Goal: Book appointment/travel/reservation

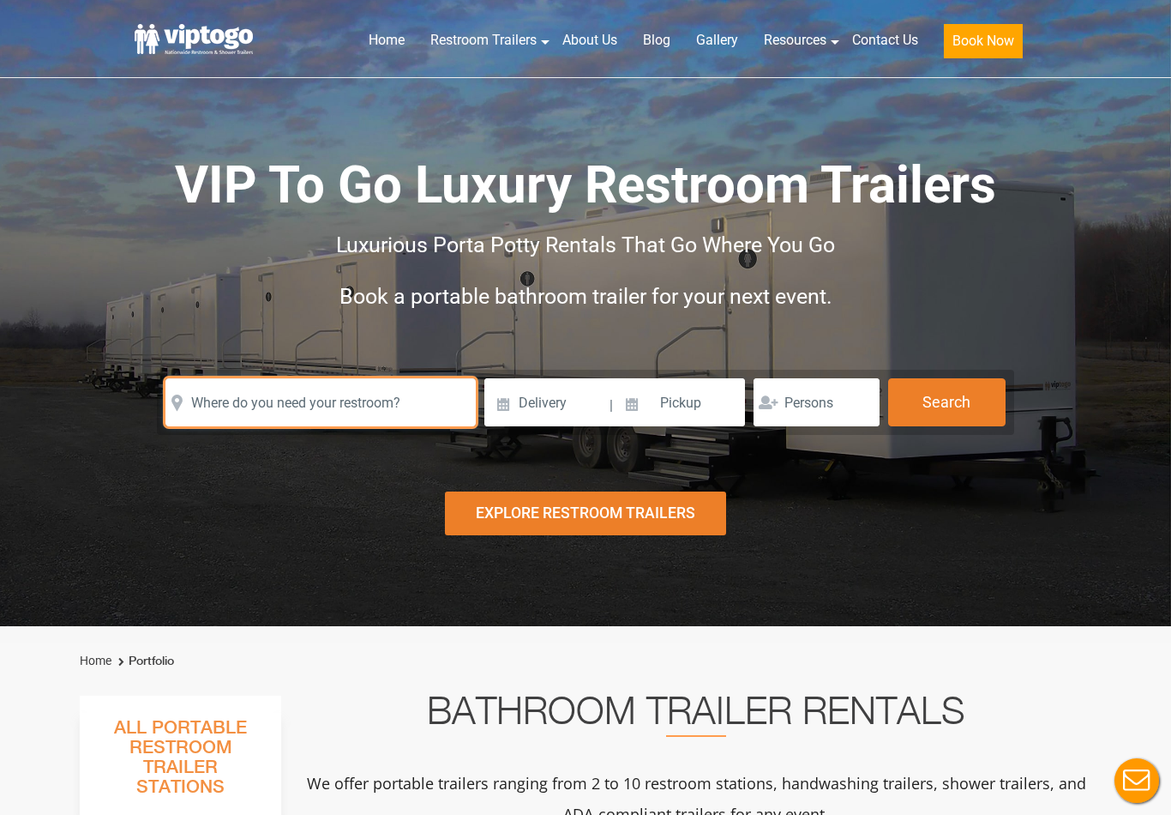
click at [440, 414] on input "text" at bounding box center [321, 402] width 310 height 48
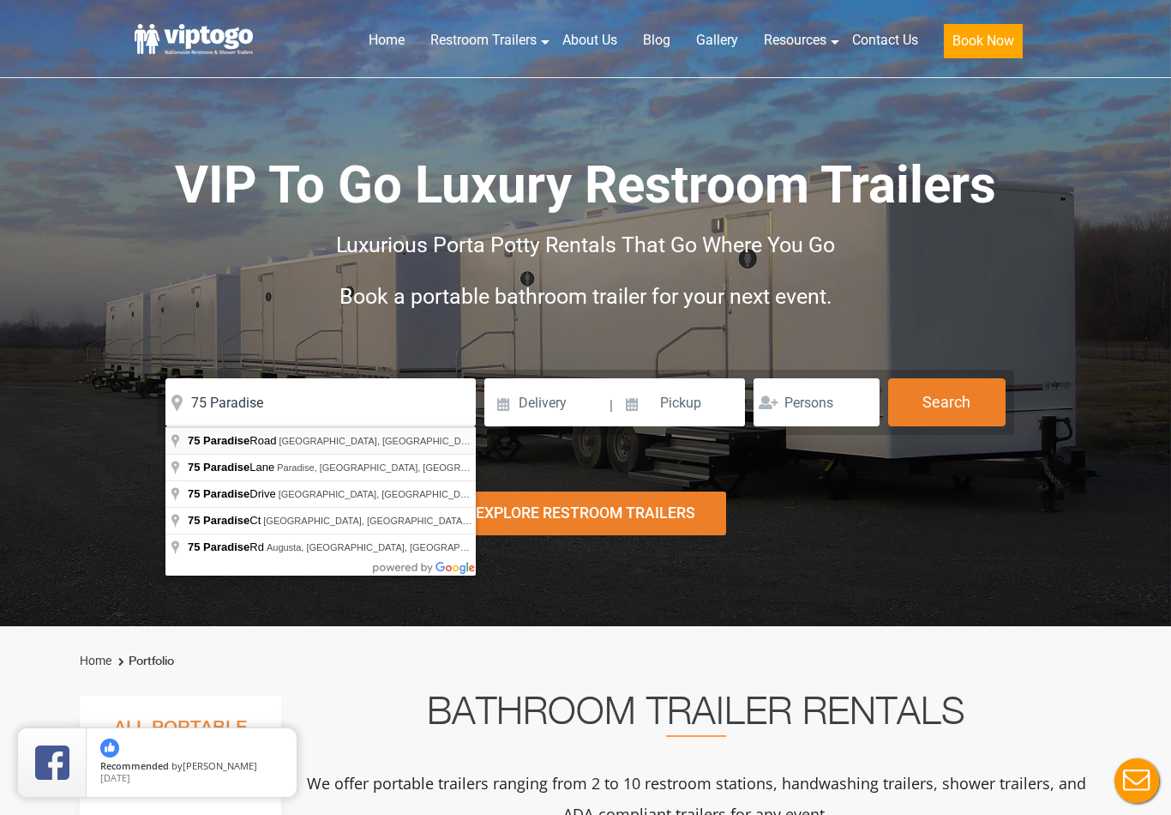
type input "[STREET_ADDRESS]"
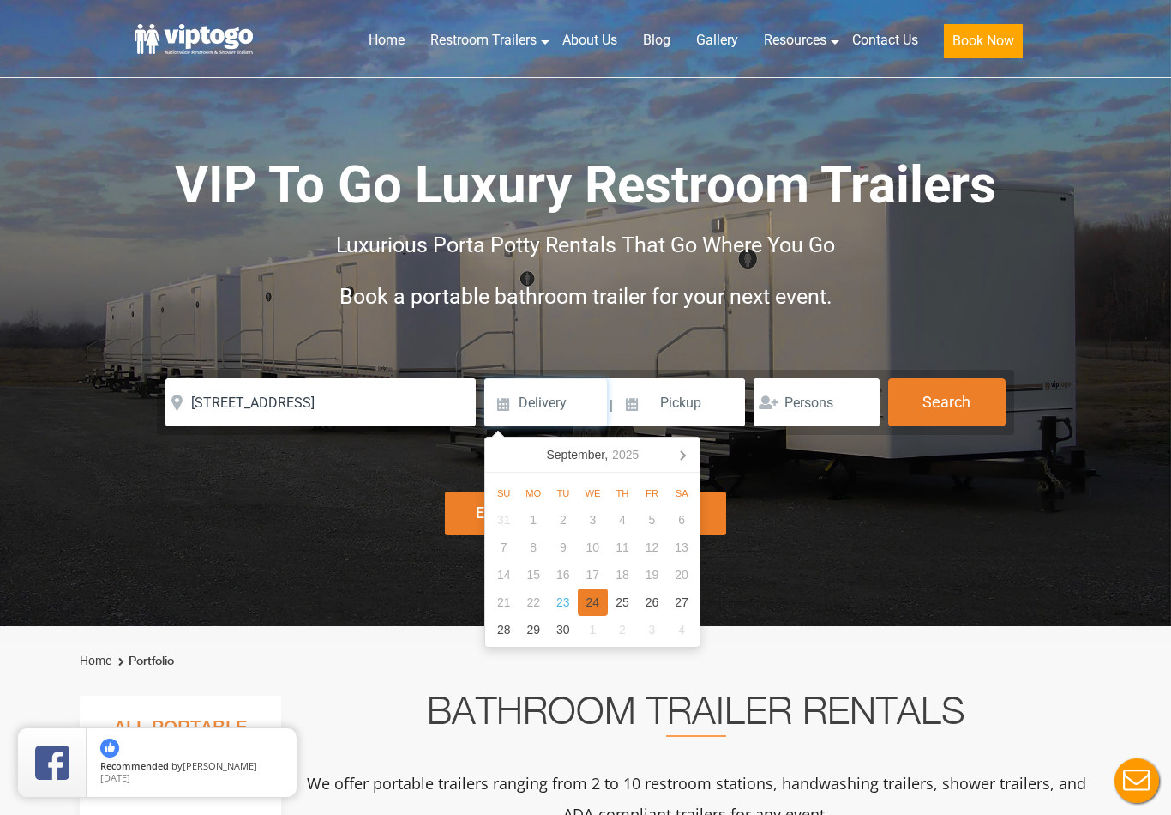
click at [603, 606] on div "24" at bounding box center [593, 601] width 30 height 27
type input "[DATE]"
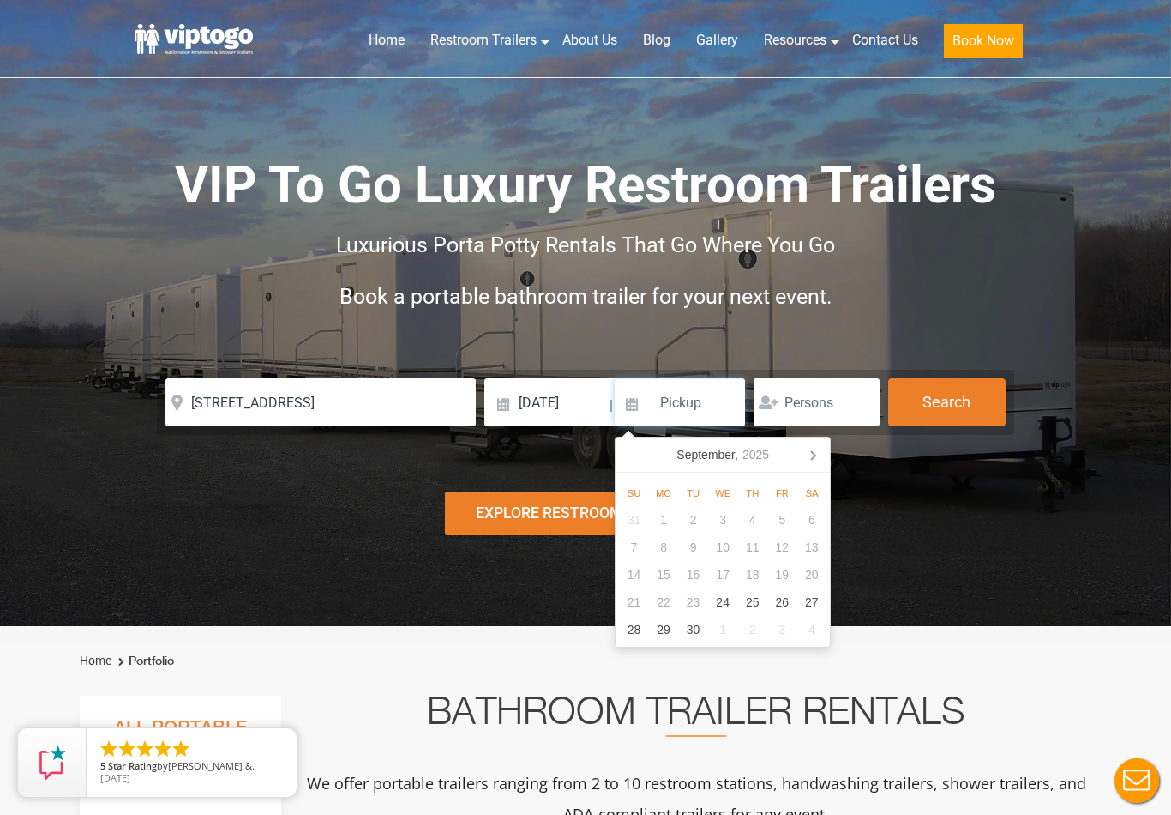
click at [828, 445] on nav "[DATE]" at bounding box center [723, 454] width 214 height 35
click at [819, 454] on icon at bounding box center [812, 454] width 27 height 27
click at [819, 459] on icon at bounding box center [812, 454] width 27 height 27
click at [790, 598] on div "21" at bounding box center [782, 601] width 30 height 27
type input "[DATE]"
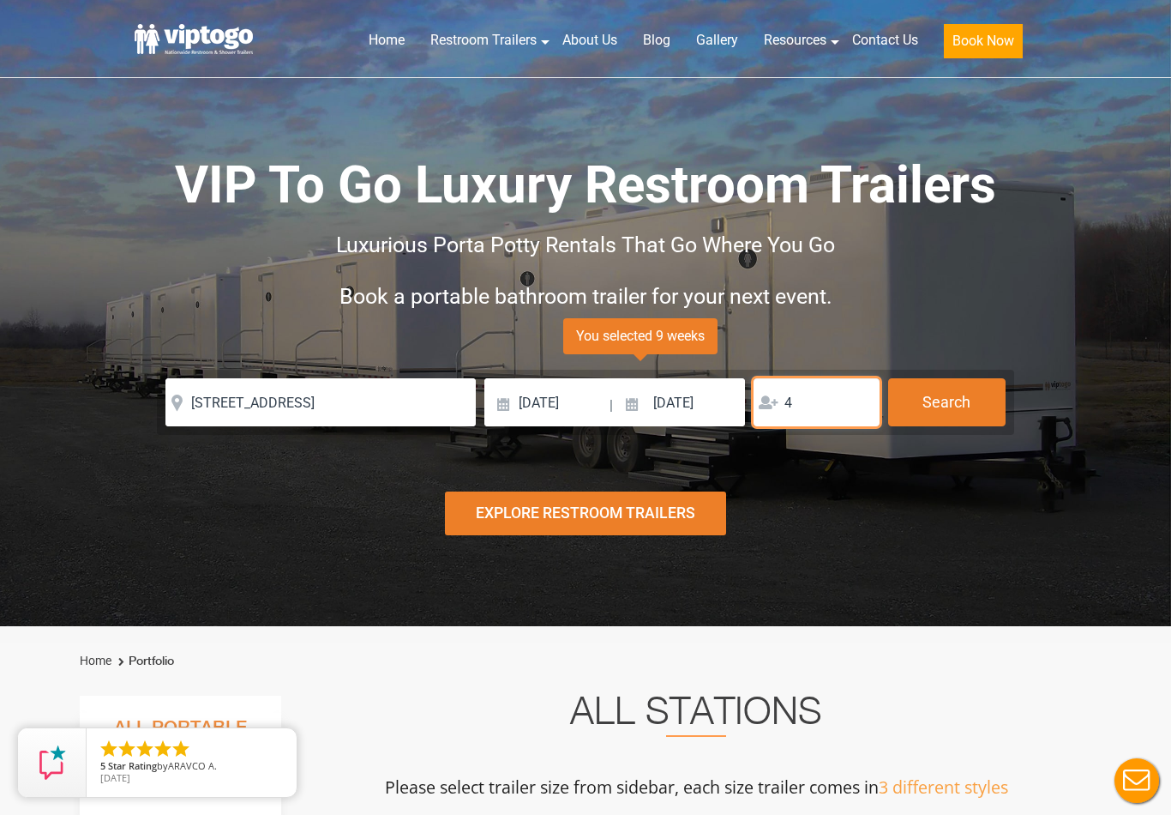
type input "4"
click at [962, 415] on button "Search" at bounding box center [946, 401] width 117 height 46
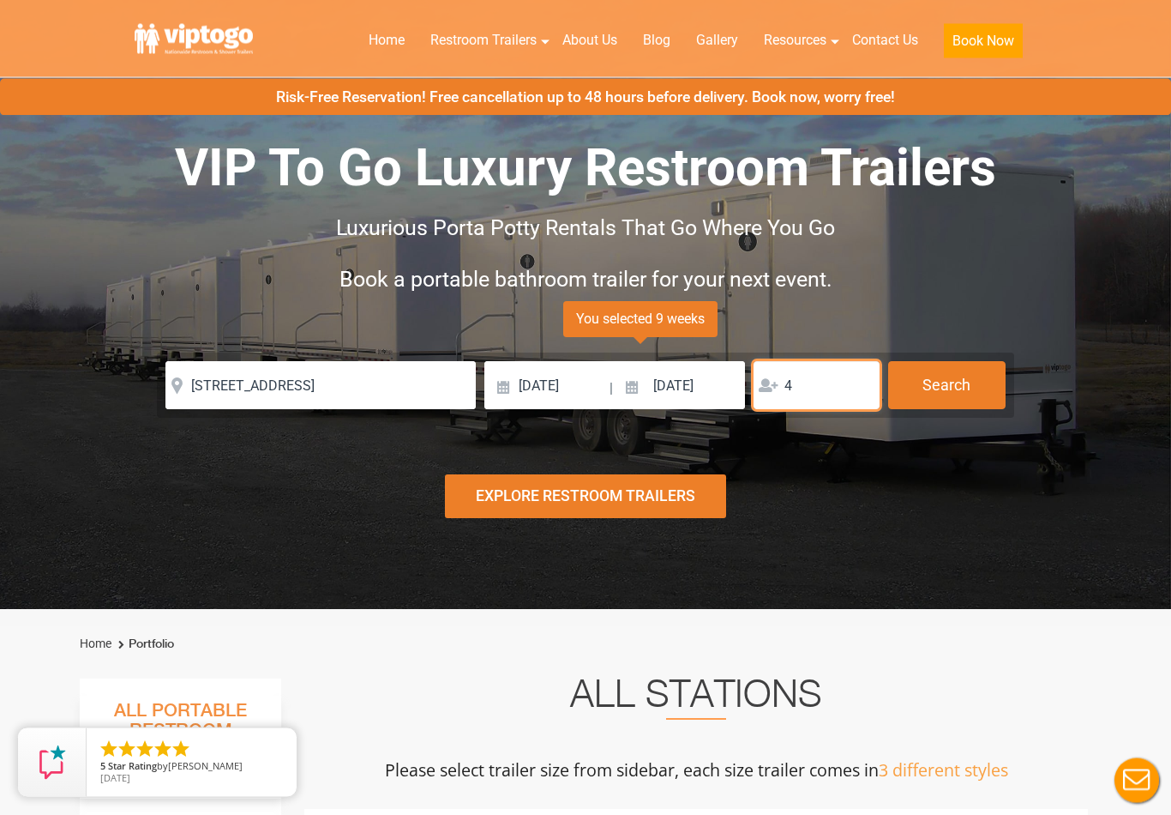
click at [803, 378] on input "4" at bounding box center [817, 386] width 126 height 48
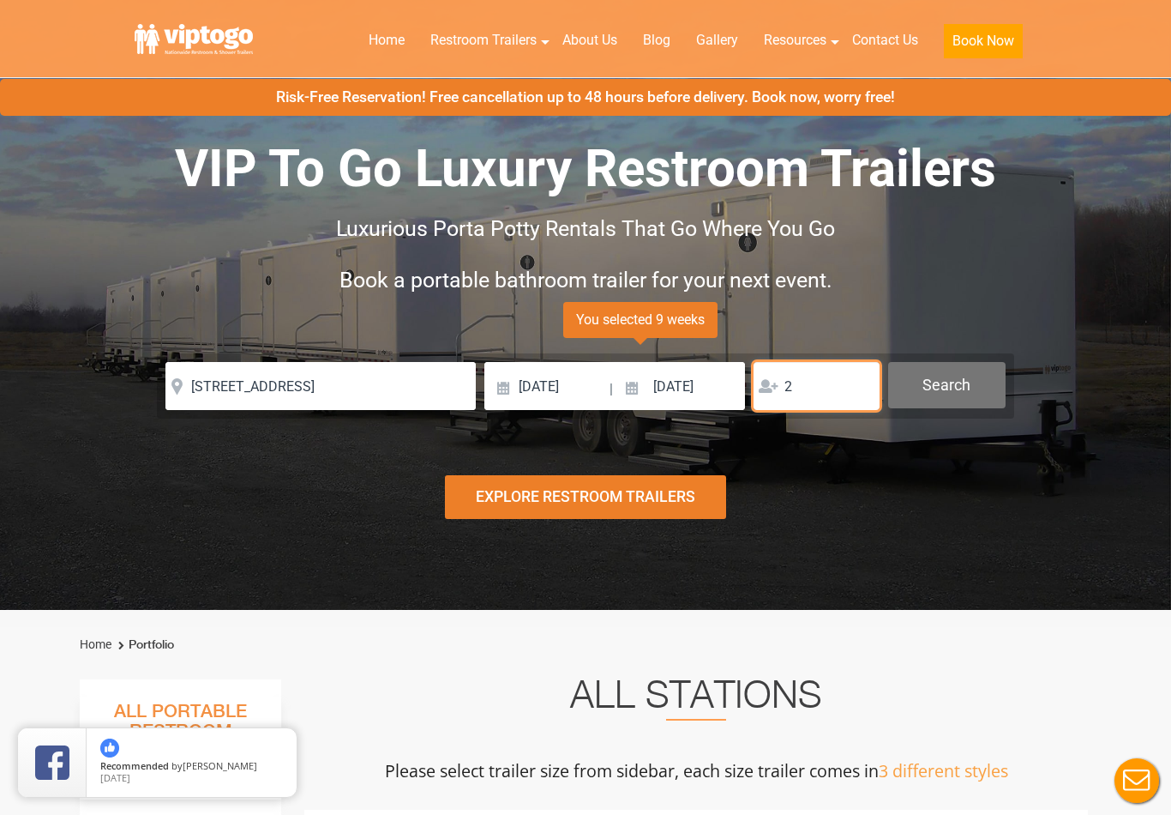
type input "2"
click at [963, 388] on button "Search" at bounding box center [946, 385] width 117 height 46
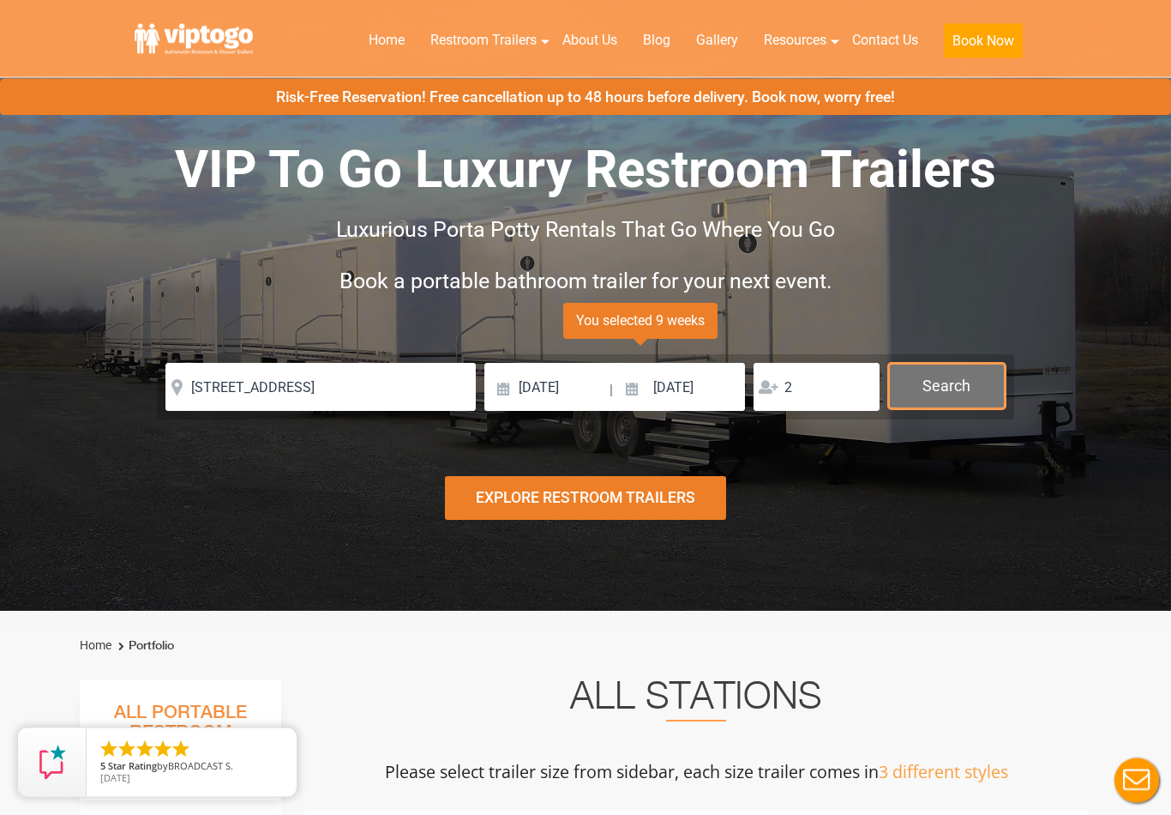
scroll to position [0, 0]
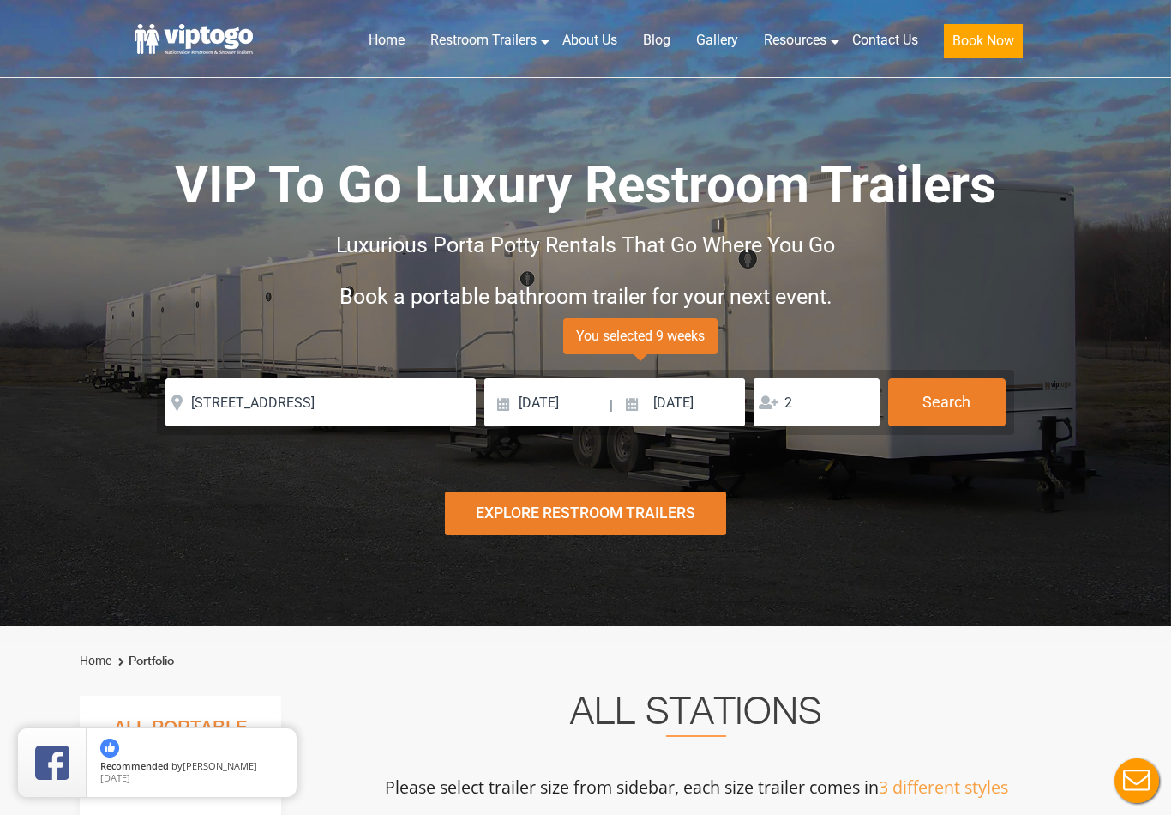
click at [693, 521] on div "Explore Restroom Trailers" at bounding box center [585, 513] width 281 height 44
